Goal: Task Accomplishment & Management: Use online tool/utility

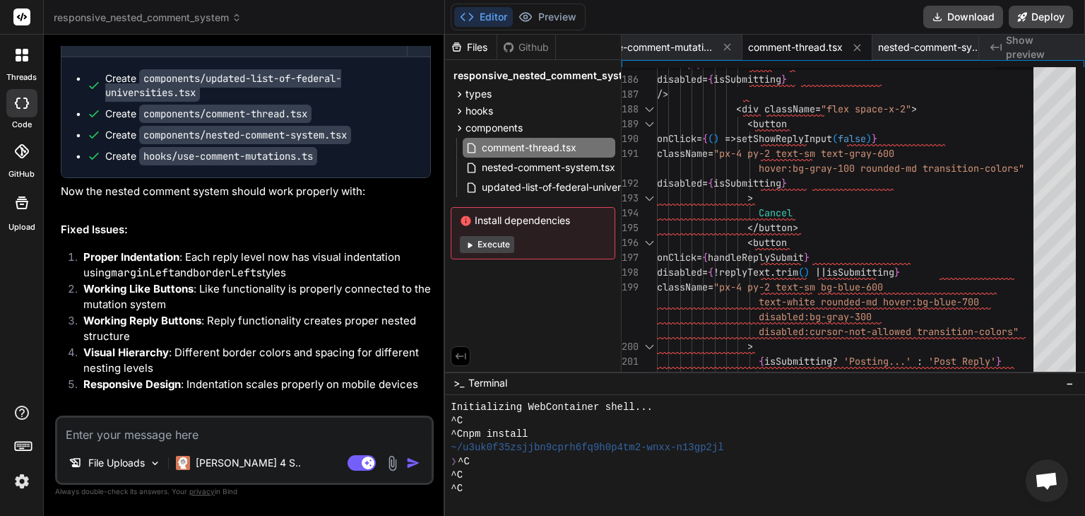
scroll to position [13, 0]
type textarea "x"
click at [559, 183] on span "updated-list-of-federal-universities.tsx" at bounding box center [571, 187] width 182 height 17
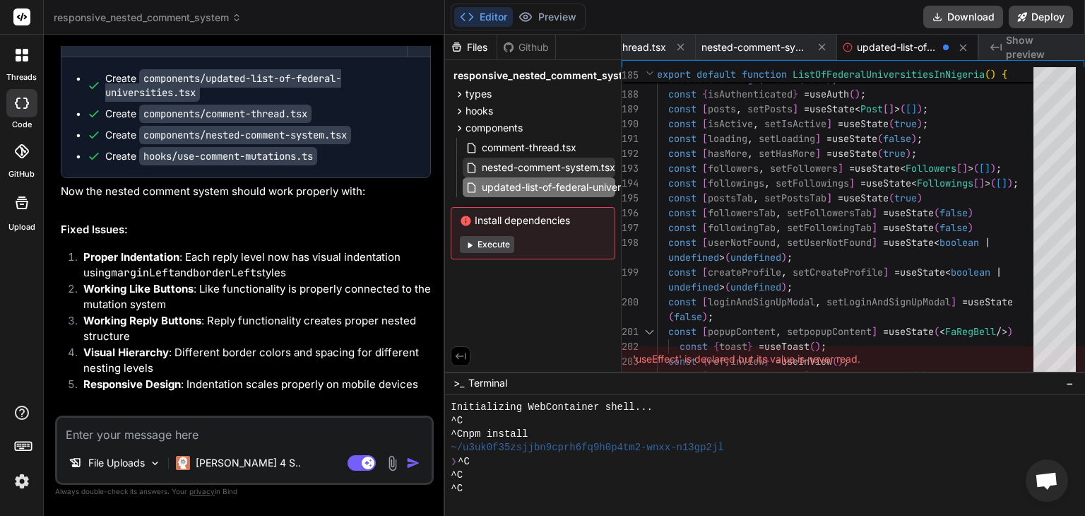
click at [531, 166] on span "nested-comment-system.tsx" at bounding box center [548, 167] width 136 height 17
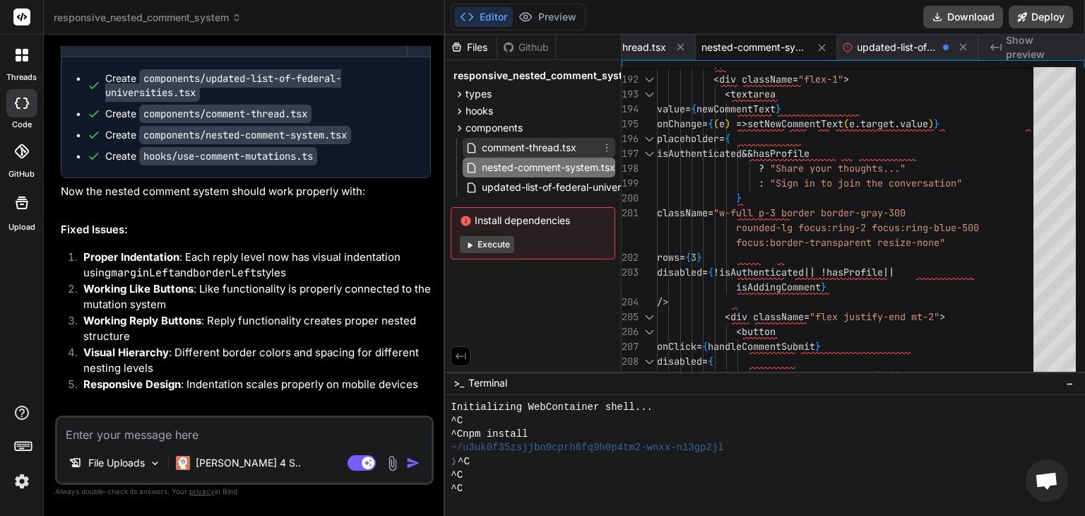
click at [546, 149] on span "comment-thread.tsx" at bounding box center [528, 147] width 97 height 17
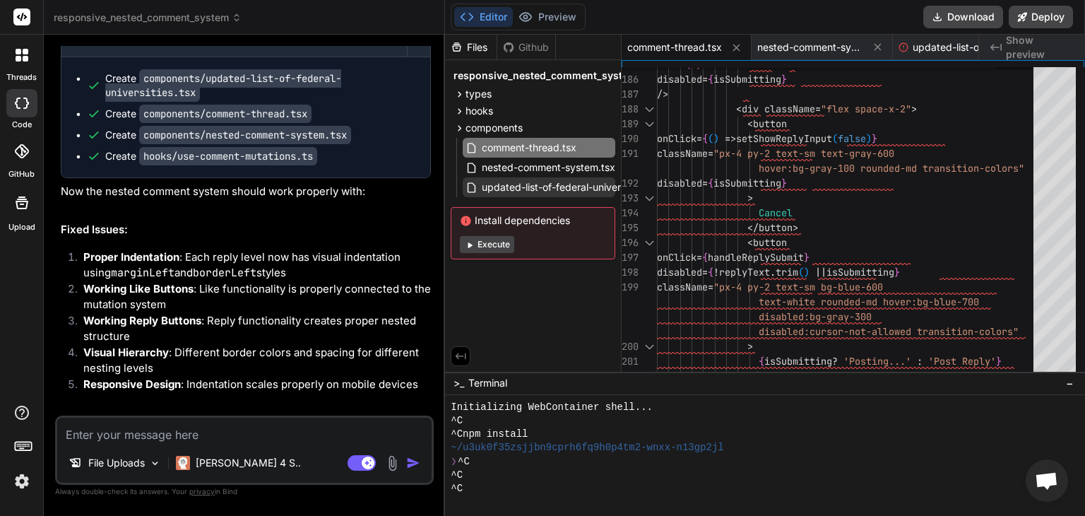
click at [517, 189] on span "updated-list-of-federal-universities.tsx" at bounding box center [571, 187] width 182 height 17
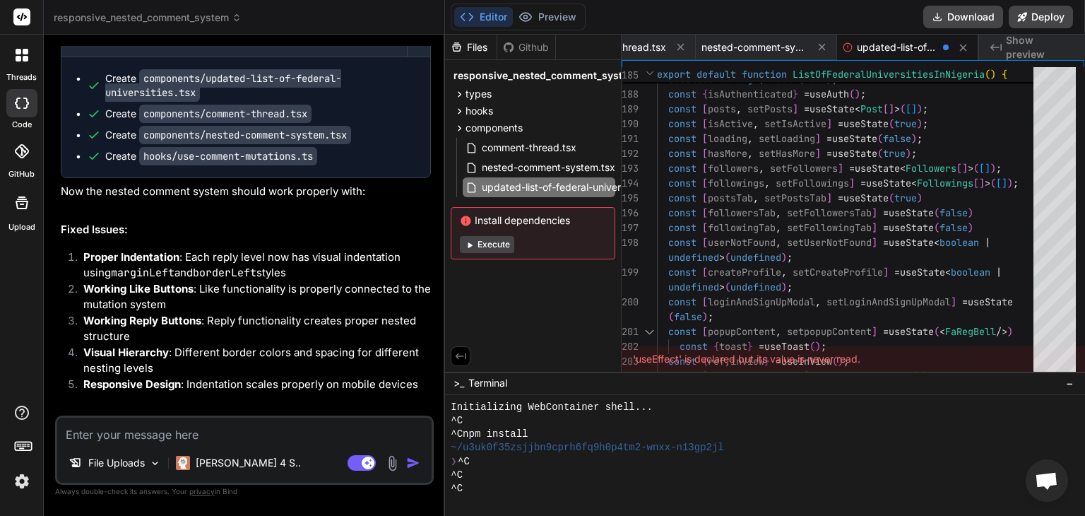
click at [267, 439] on textarea at bounding box center [244, 429] width 374 height 25
click at [287, 477] on li "Like System : Optimistic UI updates for likes with proper state management" at bounding box center [251, 493] width 359 height 32
type textarea "const [hasMore, setHasMore] = useState(true); const [followers, setFollowers] =…"
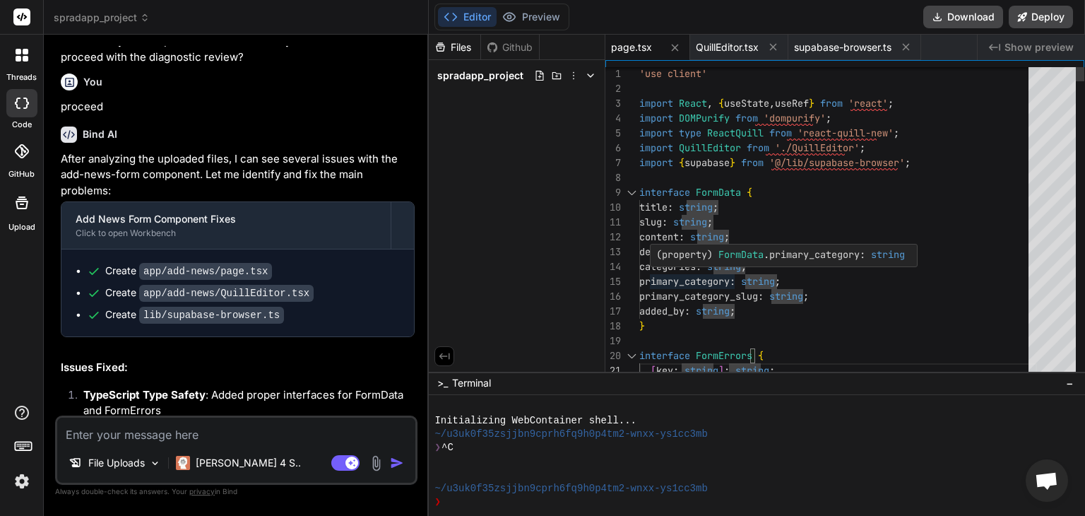
type textarea "slug: string; content: string; description: string; categories: string; primary…"
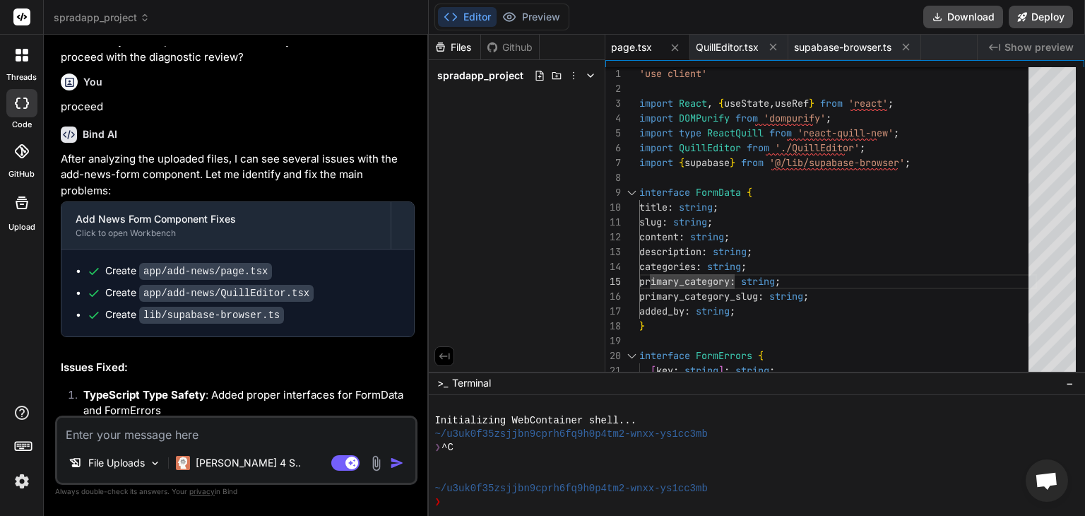
click at [212, 302] on code "app/add-news/QuillEditor.tsx" at bounding box center [226, 293] width 174 height 17
click at [352, 190] on p "After analyzing the uploaded files, I can see several issues with the add-news-…" at bounding box center [238, 175] width 354 height 48
click at [384, 188] on p "After analyzing the uploaded files, I can see several issues with the add-news-…" at bounding box center [238, 175] width 354 height 48
click at [226, 198] on p "After analyzing the uploaded files, I can see several issues with the add-news-…" at bounding box center [238, 175] width 354 height 48
